Goal: Navigation & Orientation: Find specific page/section

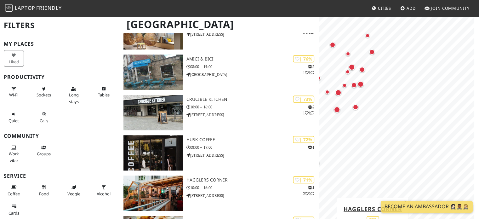
scroll to position [635, 0]
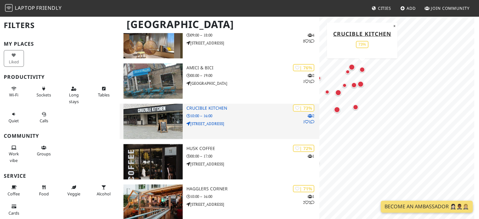
click at [262, 114] on p "10:00 – 16:00" at bounding box center [252, 116] width 133 height 6
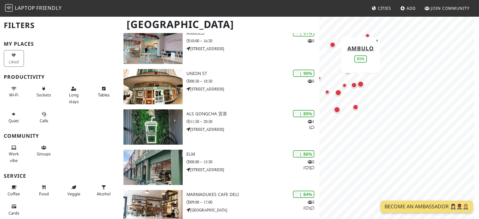
scroll to position [75, 0]
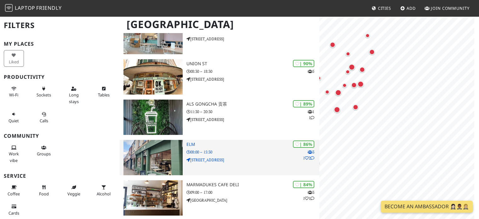
click at [196, 143] on h3 "ELM" at bounding box center [252, 144] width 133 height 5
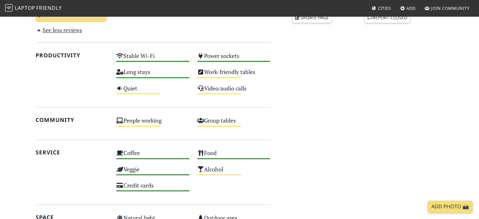
scroll to position [309, 0]
